Goal: Navigation & Orientation: Find specific page/section

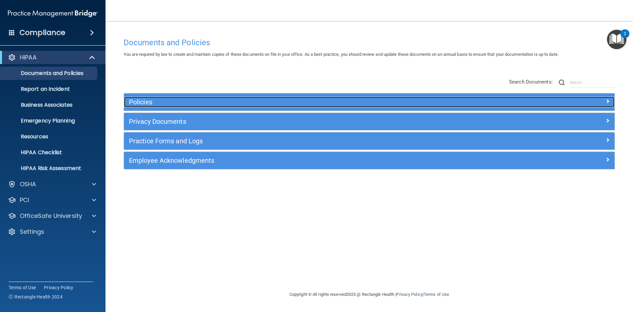
click at [147, 98] on div "Policies" at bounding box center [308, 102] width 368 height 11
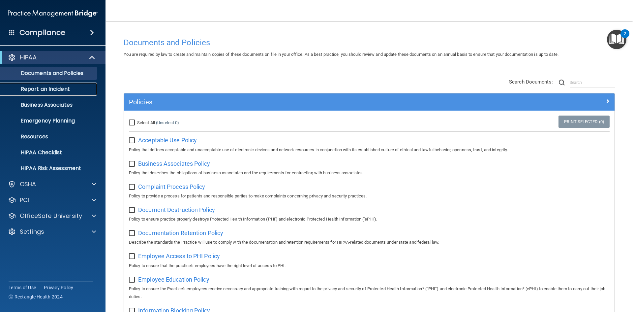
click at [28, 91] on p "Report an Incident" at bounding box center [49, 89] width 90 height 7
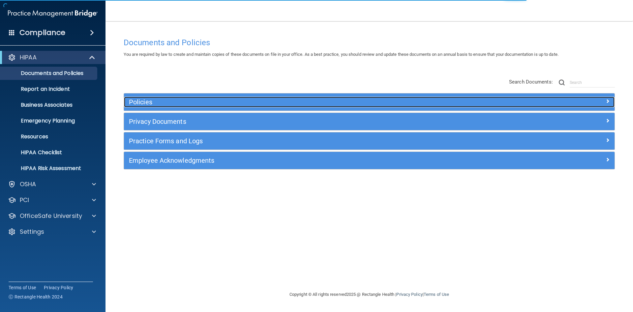
click at [229, 100] on h5 "Policies" at bounding box center [308, 101] width 358 height 7
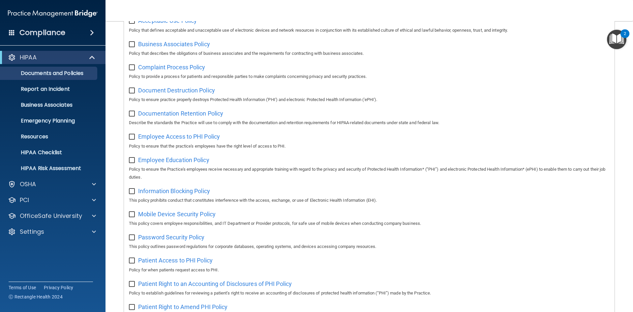
scroll to position [96, 0]
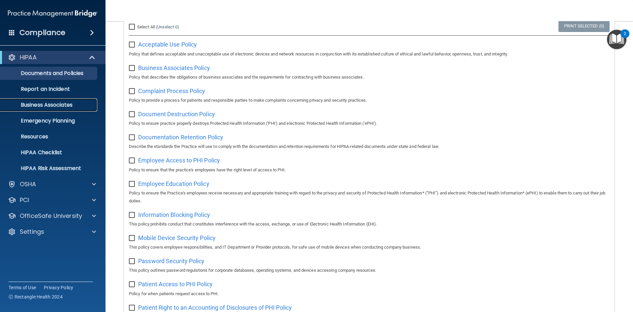
click at [47, 107] on p "Business Associates" at bounding box center [49, 105] width 90 height 7
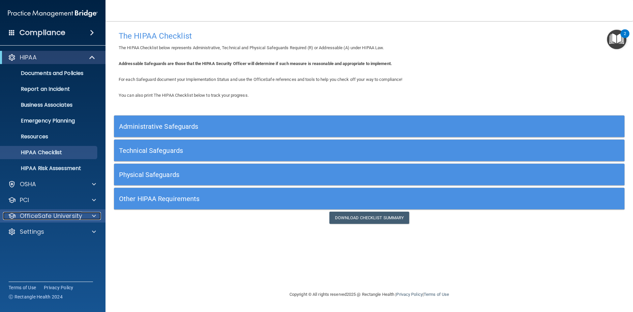
click at [40, 216] on p "OfficeSafe University" at bounding box center [51, 216] width 62 height 8
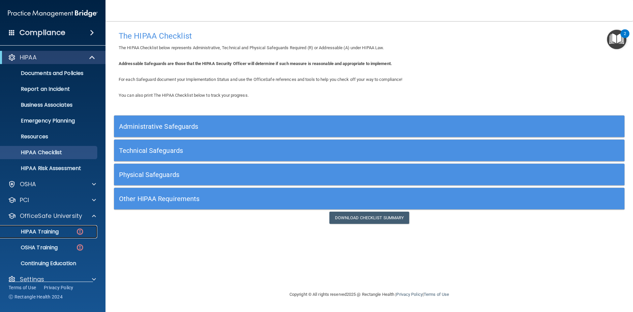
click at [42, 230] on p "HIPAA Training" at bounding box center [31, 231] width 54 height 7
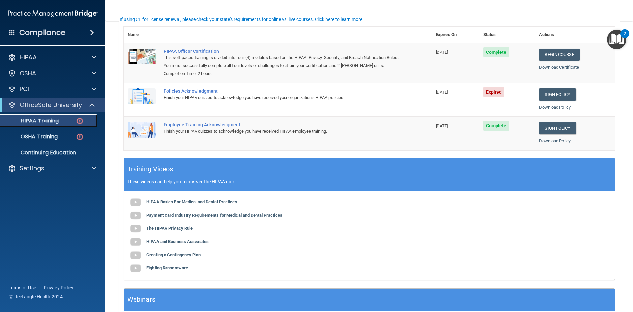
scroll to position [48, 0]
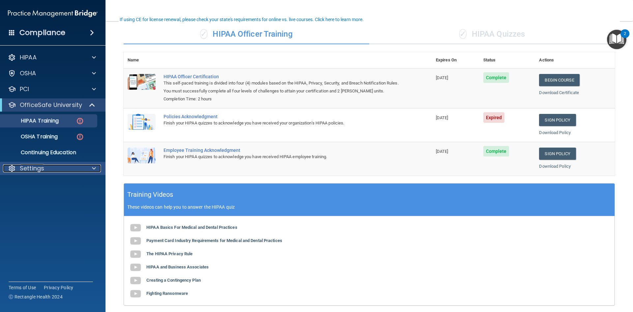
click at [54, 166] on div "Settings" at bounding box center [44, 168] width 82 height 8
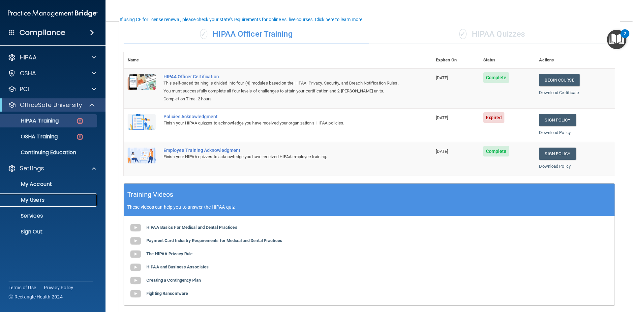
click at [43, 195] on link "My Users" at bounding box center [45, 199] width 104 height 13
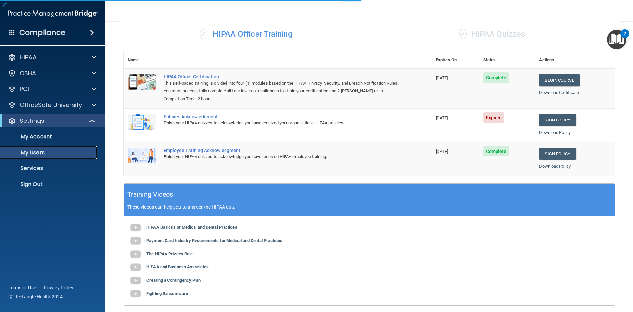
select select "20"
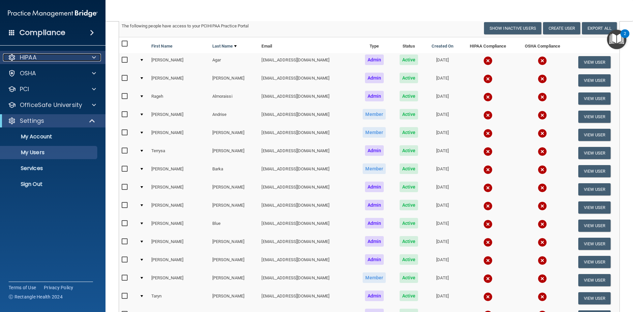
click at [53, 55] on div "HIPAA" at bounding box center [44, 57] width 82 height 8
